Goal: Obtain resource: Download file/media

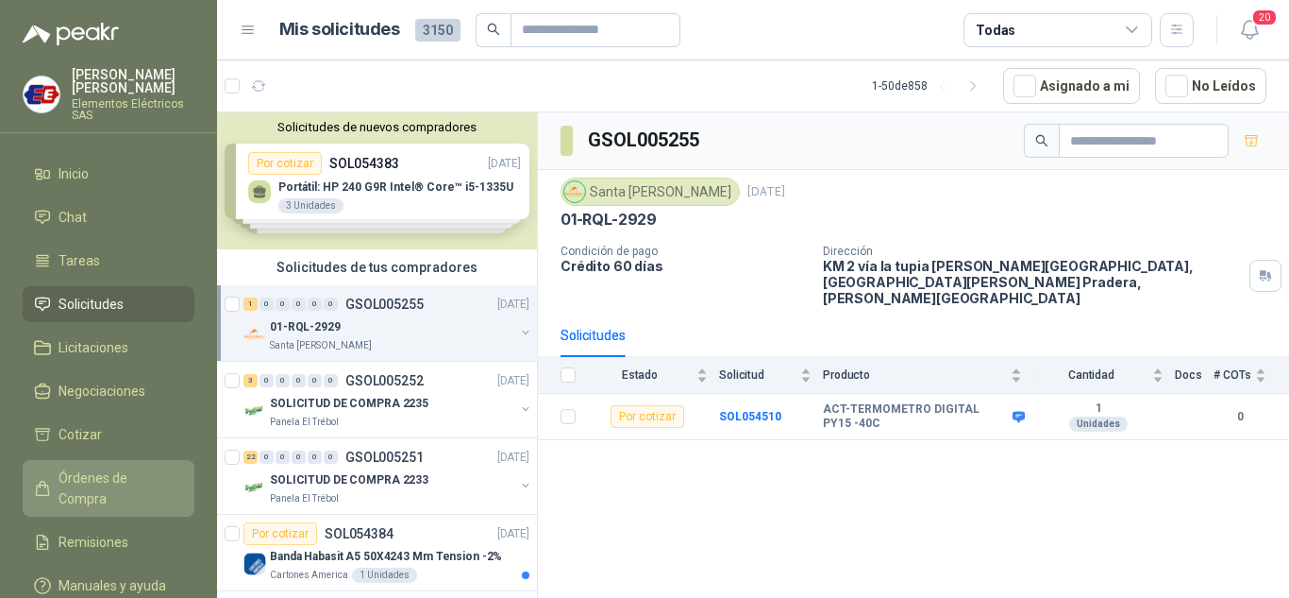
click at [102, 473] on span "Órdenes de Compra" at bounding box center [118, 488] width 118 height 42
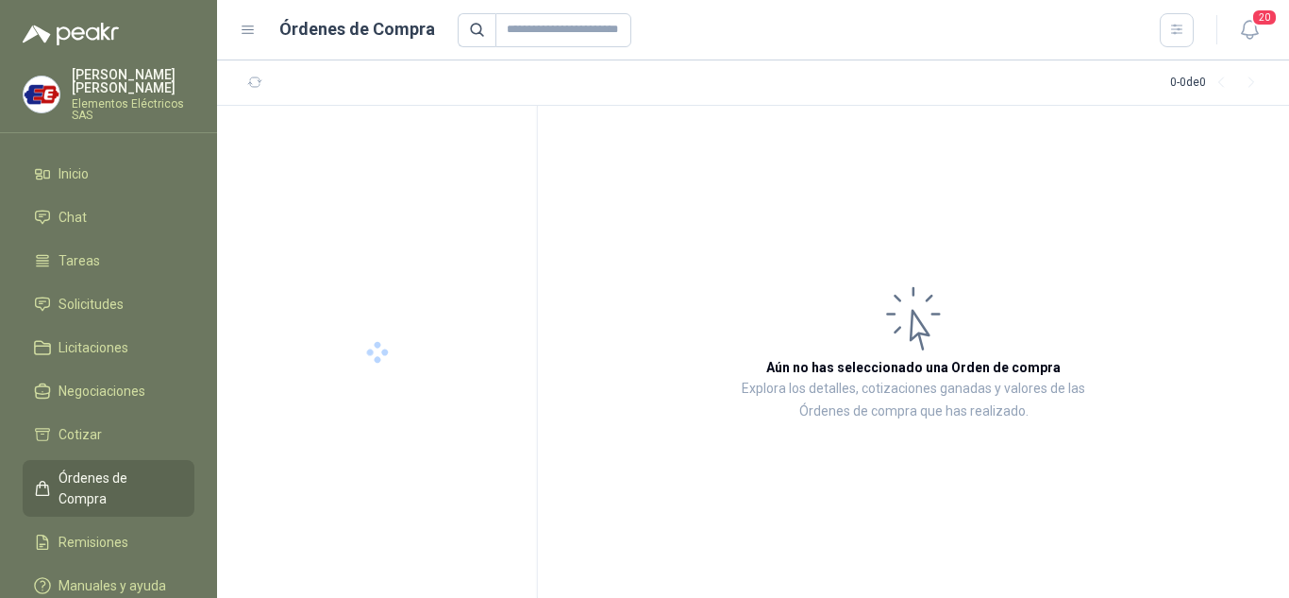
click at [102, 473] on span "Órdenes de Compra" at bounding box center [118, 488] width 118 height 42
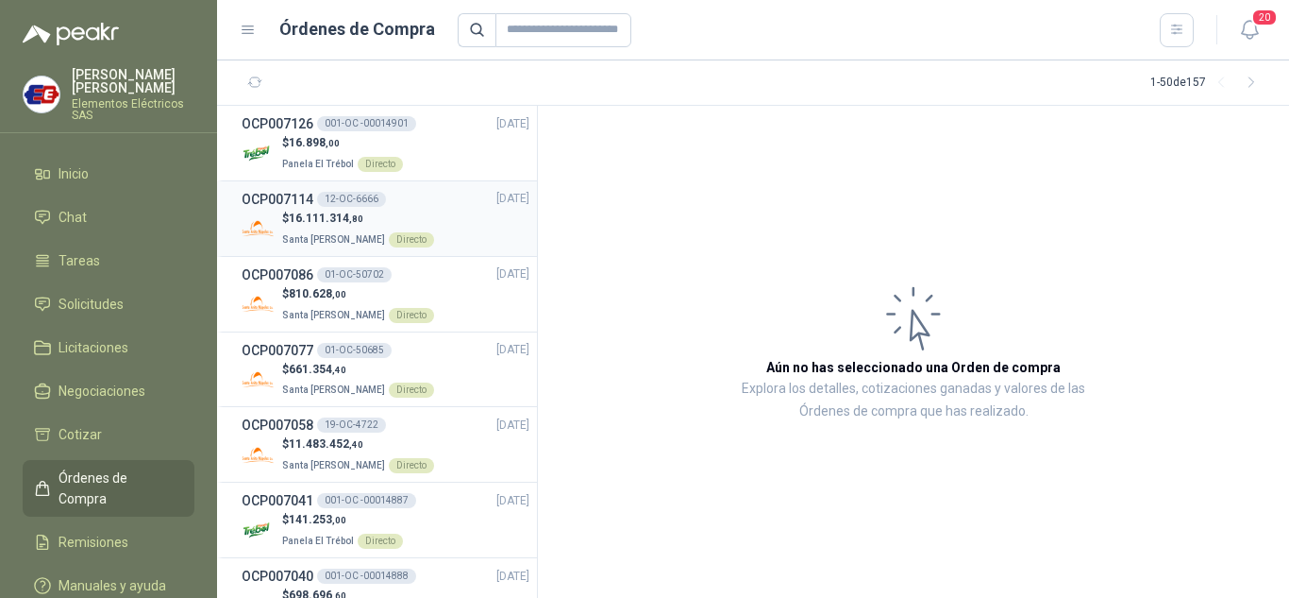
click at [278, 211] on div "$ 16.111.314 ,80 Santa [PERSON_NAME] Directo" at bounding box center [386, 229] width 288 height 39
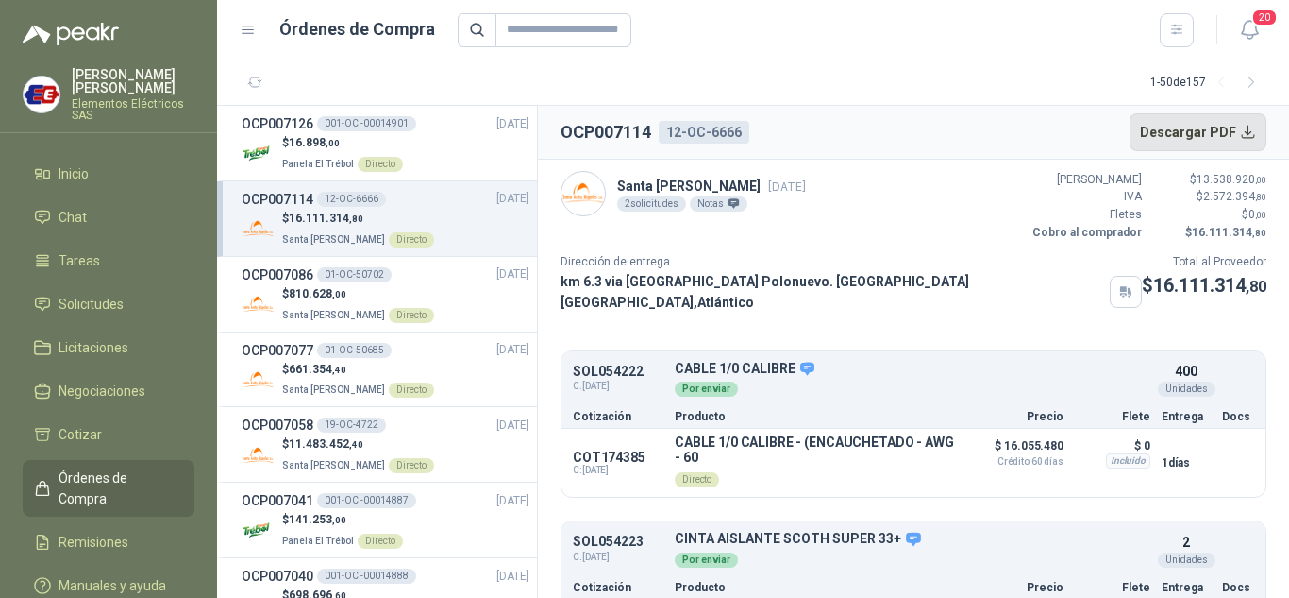
click at [1194, 129] on button "Descargar PDF" at bounding box center [1199, 132] width 138 height 38
click at [306, 445] on span "11.483.452 ,40" at bounding box center [326, 443] width 75 height 13
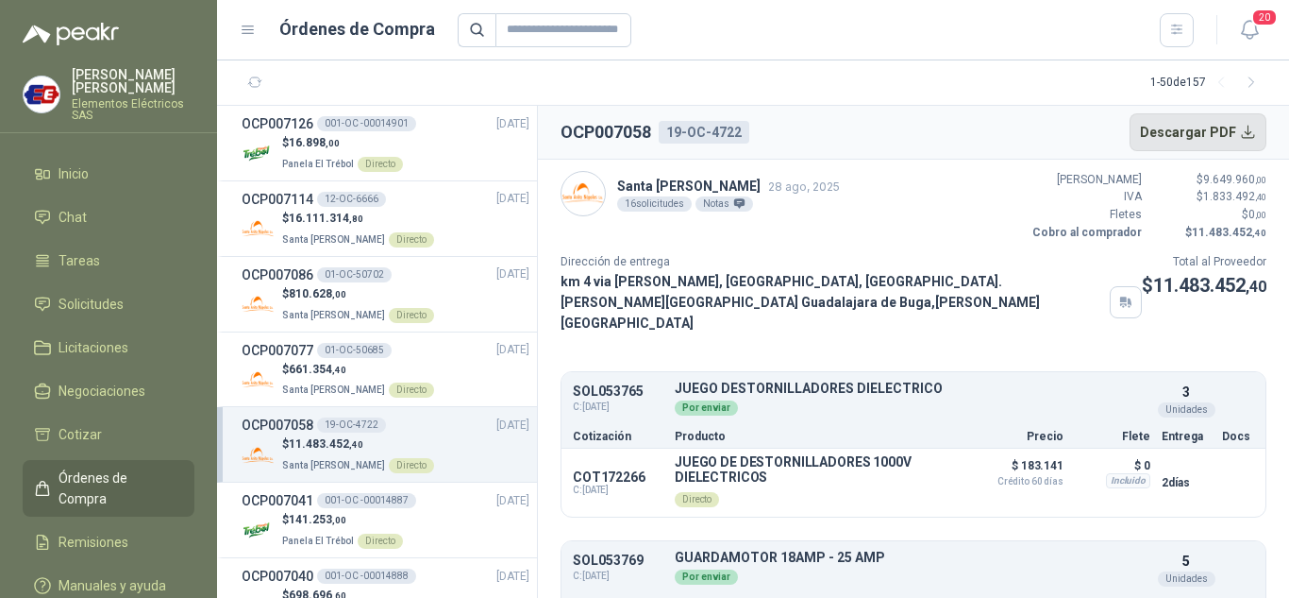
click at [1201, 124] on button "Descargar PDF" at bounding box center [1199, 132] width 138 height 38
click at [295, 367] on span "661.354 ,40" at bounding box center [318, 368] width 58 height 13
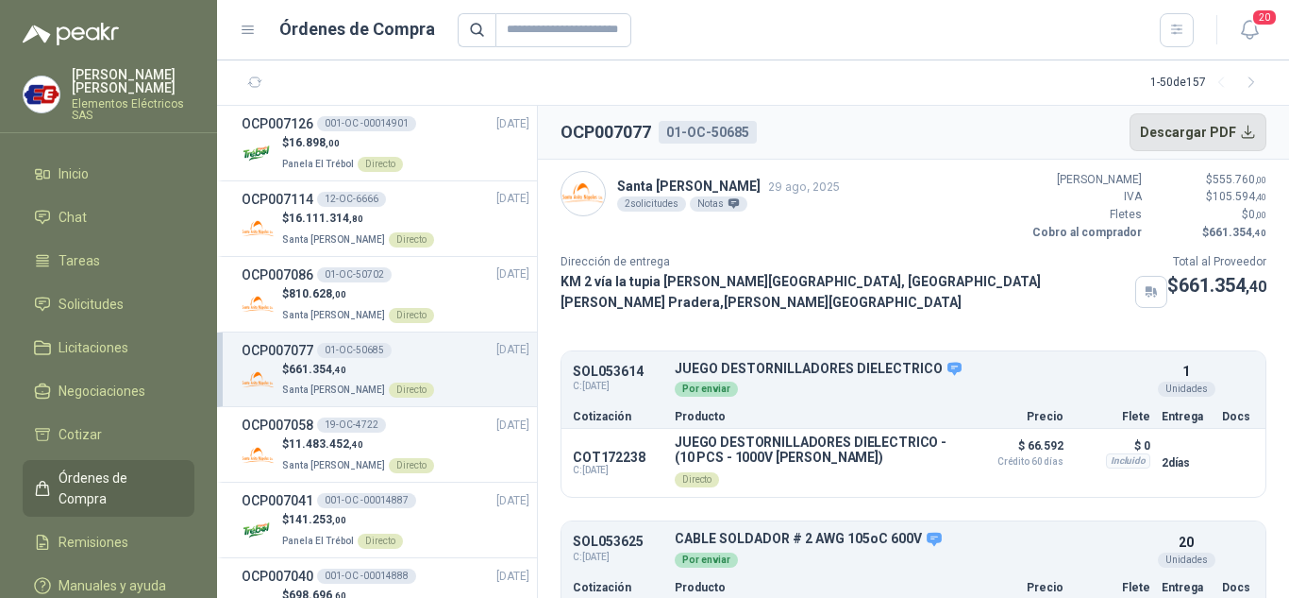
click at [1187, 123] on button "Descargar PDF" at bounding box center [1199, 132] width 138 height 38
click at [1199, 126] on button "Descargar PDF" at bounding box center [1199, 132] width 138 height 38
